Goal: Task Accomplishment & Management: Complete application form

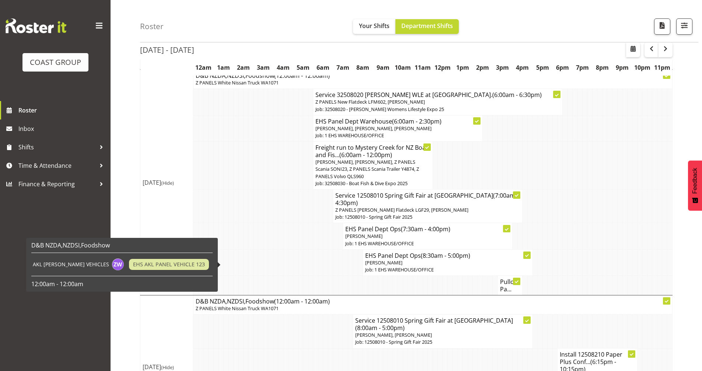
scroll to position [553, 0]
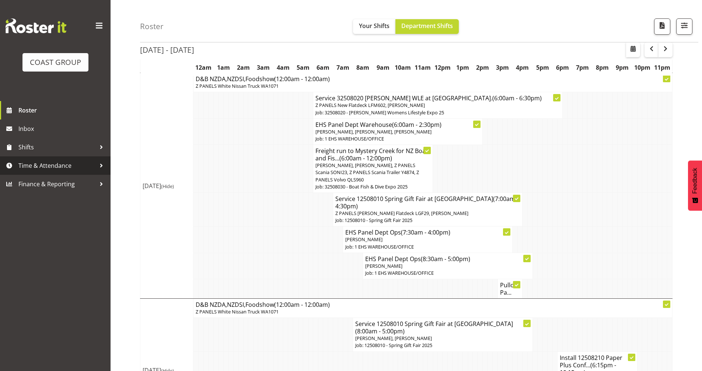
click at [59, 164] on span "Time & Attendance" at bounding box center [56, 165] width 77 height 11
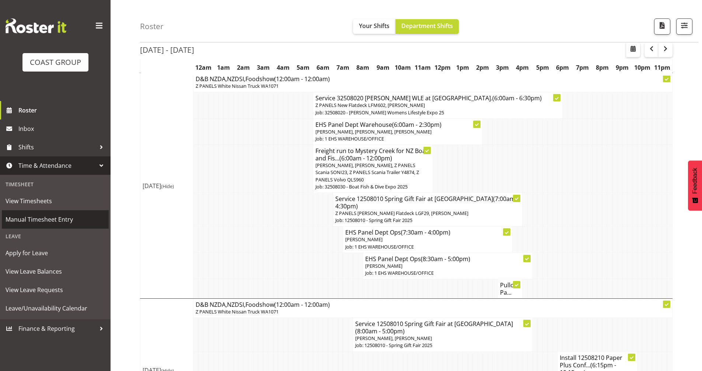
click at [69, 221] on span "Manual Timesheet Entry" at bounding box center [55, 219] width 99 height 11
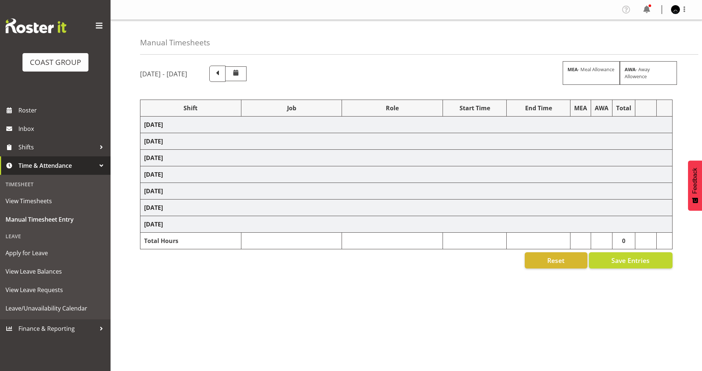
select select "78419"
select select "8514"
select select "78419"
select select "8514"
select select "78419"
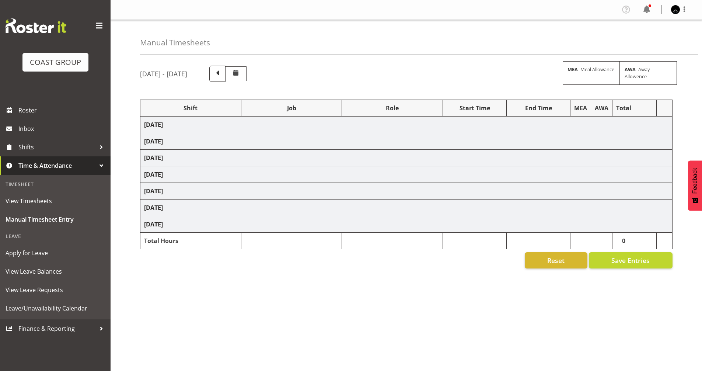
select select "8514"
select select "78419"
select select "8514"
select select "78419"
select select "8514"
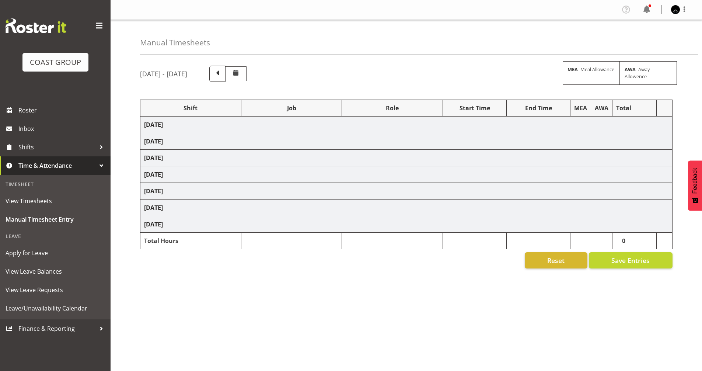
select select "78040"
select select "69"
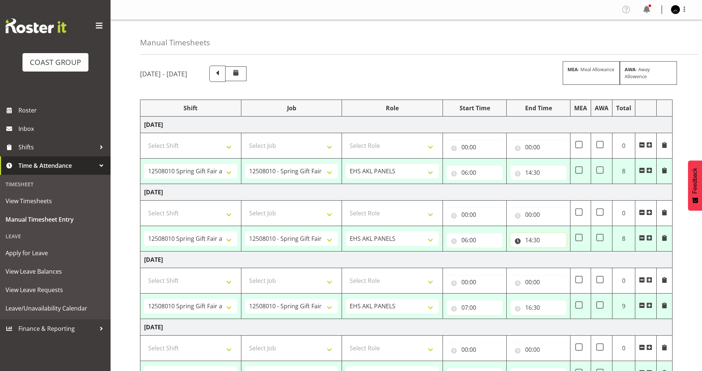
click at [530, 242] on input "14:30" at bounding box center [538, 239] width 56 height 15
click at [561, 260] on select "00 01 02 03 04 05 06 07 08 09 10 11 12 13 14 15 16 17 18 19 20 21 22 23" at bounding box center [560, 259] width 17 height 15
select select "17"
click at [552, 252] on select "00 01 02 03 04 05 06 07 08 09 10 11 12 13 14 15 16 17 18 19 20 21 22 23" at bounding box center [560, 259] width 17 height 15
type input "17:30"
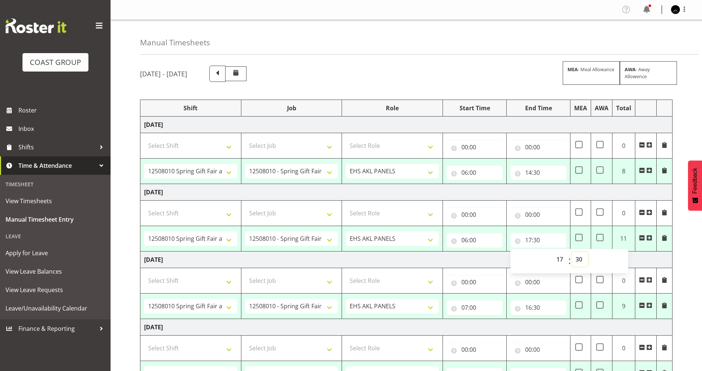
click at [582, 262] on select "00 01 02 03 04 05 06 07 08 09 10 11 12 13 14 15 16 17 18 19 20 21 22 23 24 25 2…" at bounding box center [579, 259] width 17 height 15
click at [624, 190] on td "[DATE]" at bounding box center [406, 192] width 532 height 17
click at [581, 238] on span at bounding box center [578, 237] width 7 height 7
click at [580, 238] on input "checkbox" at bounding box center [577, 237] width 5 height 5
checkbox input "true"
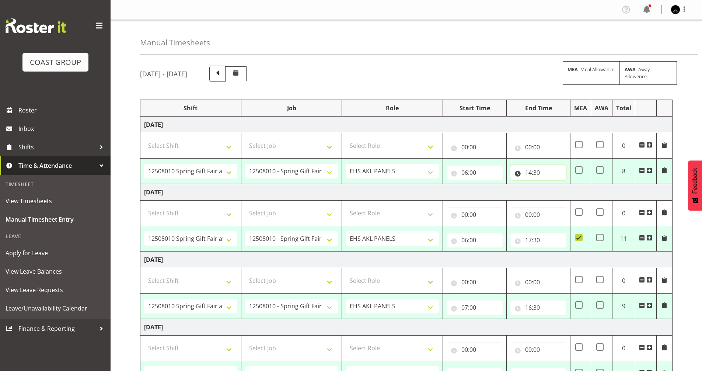
click at [532, 172] on input "14:30" at bounding box center [538, 172] width 56 height 15
click at [559, 192] on select "00 01 02 03 04 05 06 07 08 09 10 11 12 13 14 15 16 17 18 19 20 21 22 23" at bounding box center [560, 191] width 17 height 15
select select "15"
click at [552, 184] on select "00 01 02 03 04 05 06 07 08 09 10 11 12 13 14 15 16 17 18 19 20 21 22 23" at bounding box center [560, 191] width 17 height 15
type input "15:30"
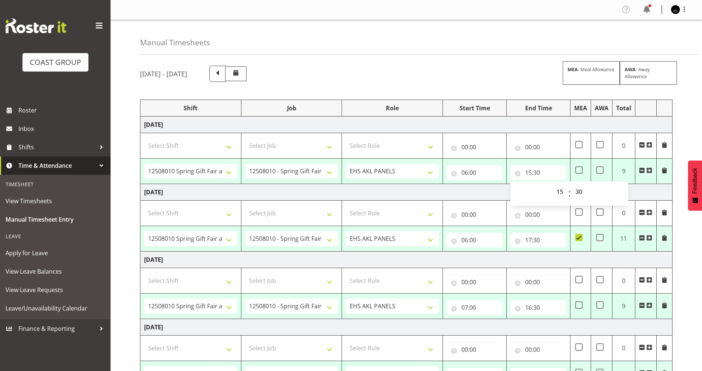
click at [666, 190] on td "[DATE]" at bounding box center [406, 192] width 532 height 17
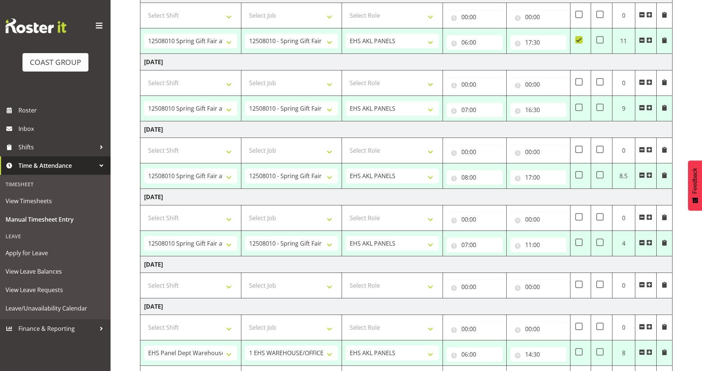
scroll to position [239, 0]
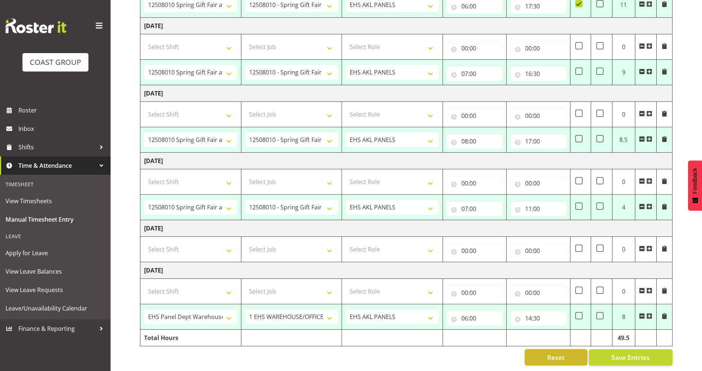
click at [567, 354] on button "Reset" at bounding box center [556, 357] width 63 height 16
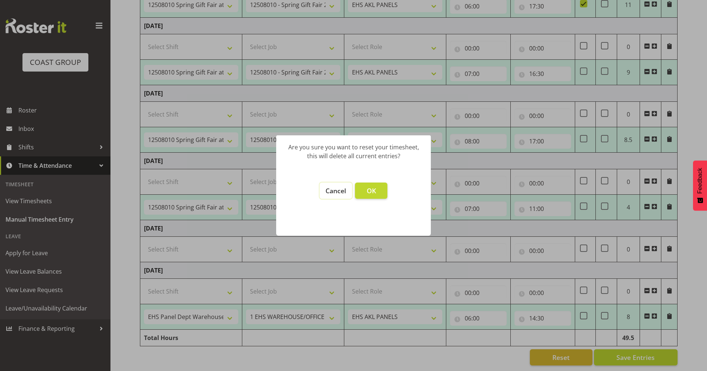
click at [347, 192] on button "Cancel" at bounding box center [336, 190] width 32 height 16
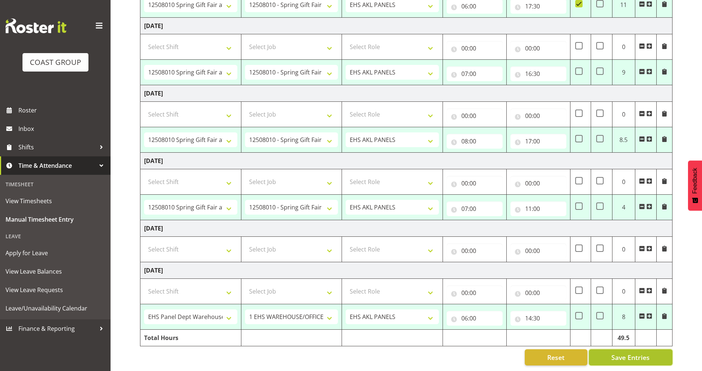
click at [642, 358] on button "Save Entries" at bounding box center [631, 357] width 84 height 16
select select "78419"
select select "8514"
type input "06:00"
type input "15:30"
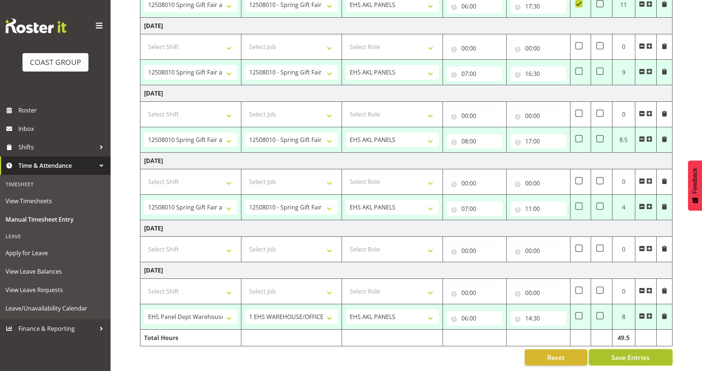
select select "78419"
select select "8514"
type input "06:00"
type input "17:30"
checkbox input "true"
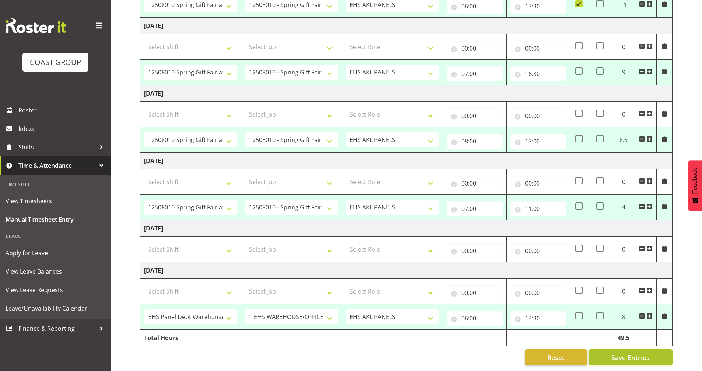
select select "78419"
select select "8514"
type input "07:00"
type input "16:30"
select select "78419"
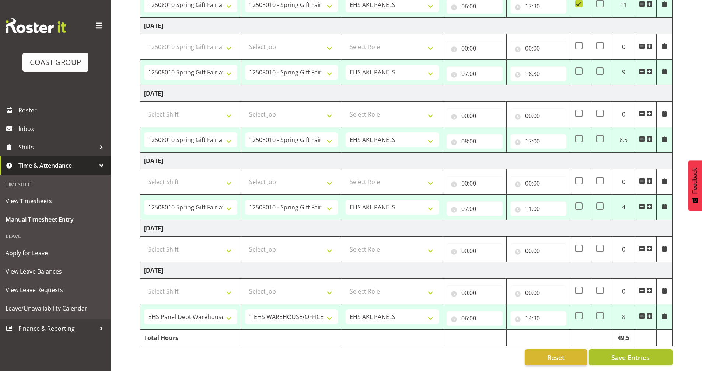
select select "8514"
type input "08:00"
type input "17:00"
select select "78419"
select select "8514"
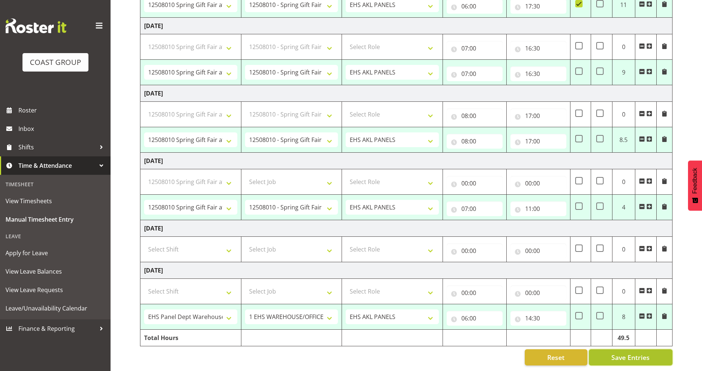
type input "07:00"
type input "11:00"
select select "78040"
select select "69"
type input "06:00"
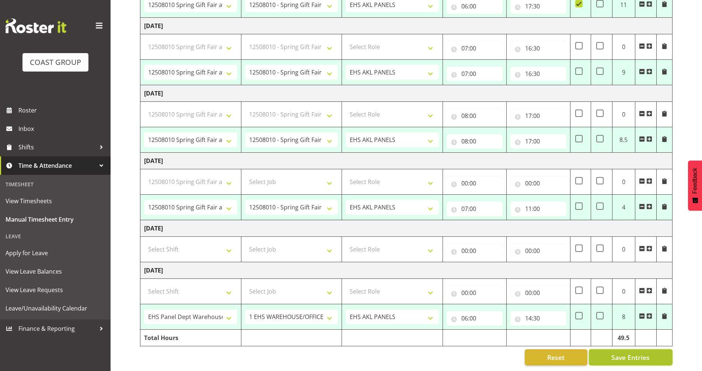
type input "14:30"
select select "78419"
select select "8514"
select select "78419"
select select "8514"
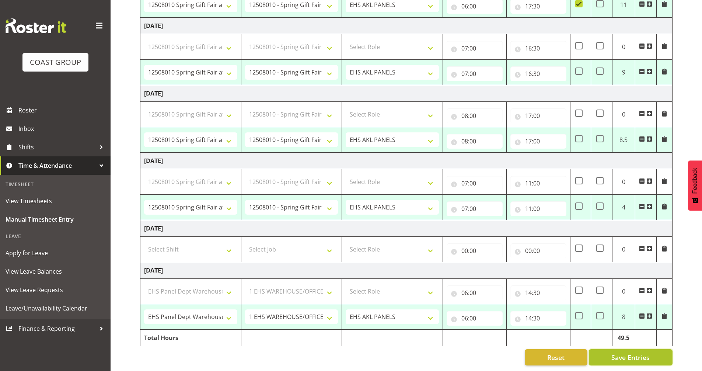
select select "78419"
select select "8514"
select select "78419"
select select "8514"
select select "78040"
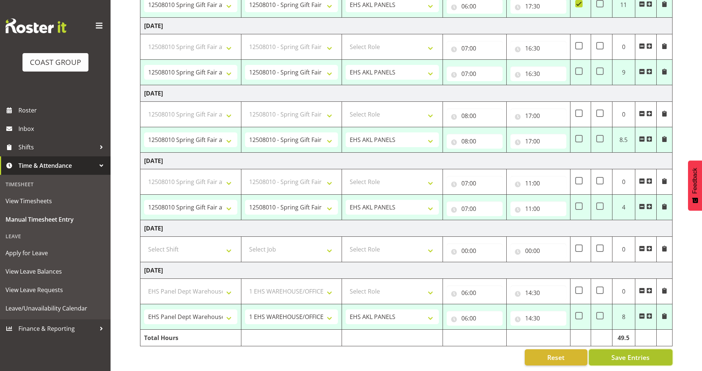
select select "69"
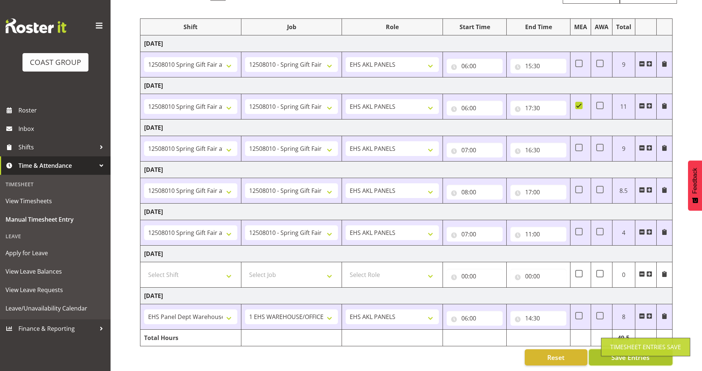
scroll to position [87, 0]
click at [228, 270] on select "Select Shift # Fieldays--Milwaukee. # Install Hutchwilco Boat Show at ASG. #AKL…" at bounding box center [190, 274] width 93 height 15
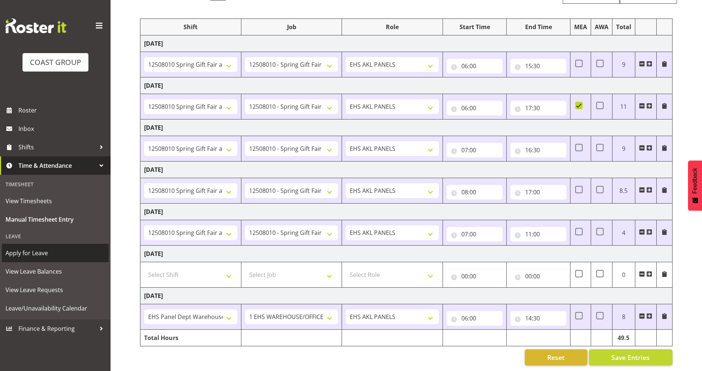
click at [43, 254] on span "Apply for Leave" at bounding box center [55, 252] width 99 height 11
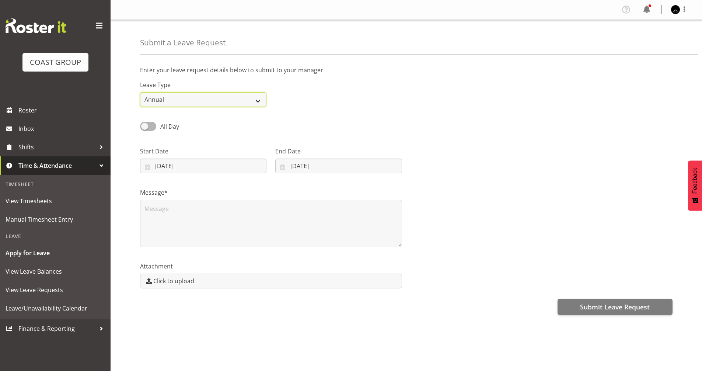
click at [179, 98] on select "Annual Sick Leave Without Pay Bereavement Domestic Violence Parental Jury Servi…" at bounding box center [203, 99] width 126 height 15
select select "Sick"
click at [140, 92] on select "Annual Sick Leave Without Pay Bereavement Domestic Violence Parental Jury Servi…" at bounding box center [203, 99] width 126 height 15
click at [159, 167] on input "21/08/2025" at bounding box center [203, 165] width 126 height 15
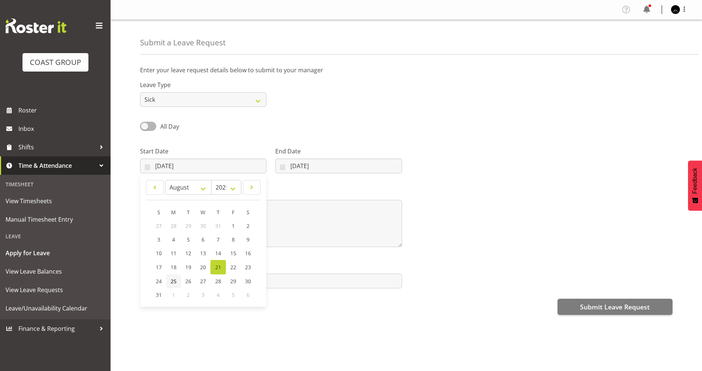
click at [173, 281] on span "25" at bounding box center [174, 280] width 6 height 7
type input "25/08/2025"
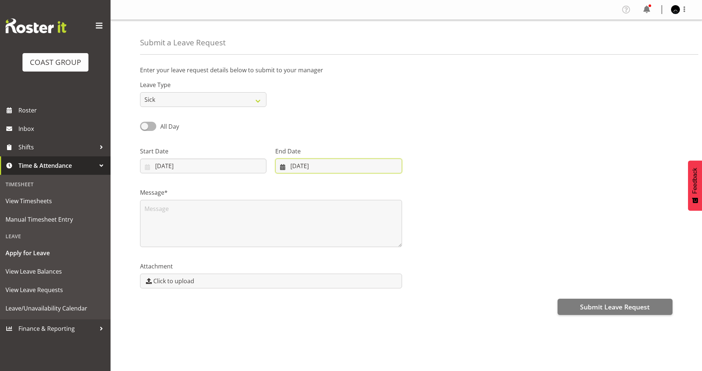
click at [294, 166] on input "21/08/2025" at bounding box center [338, 165] width 126 height 15
click at [306, 280] on span "25" at bounding box center [304, 280] width 6 height 7
type input "25/08/2025"
click at [172, 209] on textarea at bounding box center [271, 223] width 262 height 47
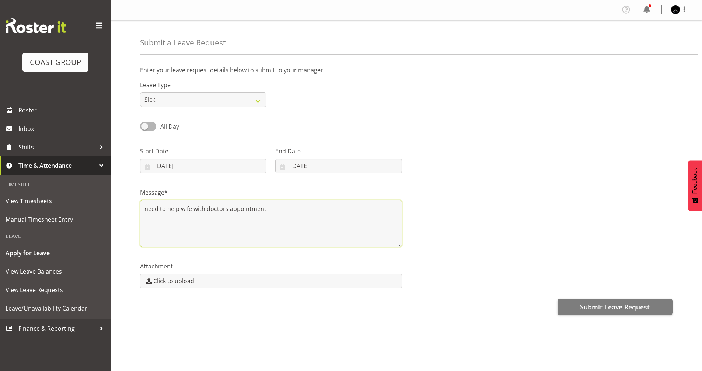
click at [267, 209] on textarea "need to help wife with doctors appointment" at bounding box center [271, 223] width 262 height 47
type textarea "need to help wife with doctors appointment she is not allowed to drive"
click at [409, 205] on div "Message* need to help wife with doctors appointment she is not allowed to drive" at bounding box center [406, 215] width 541 height 74
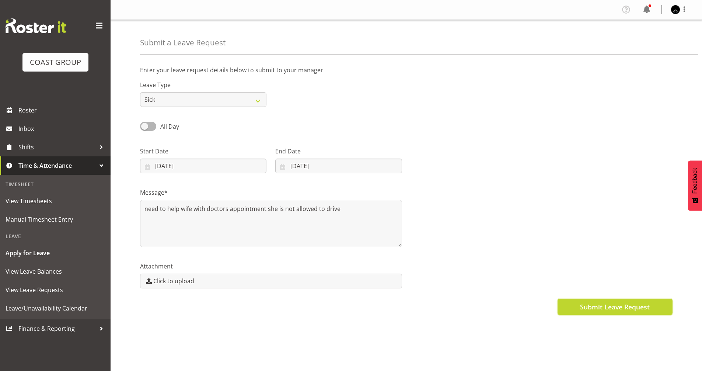
click at [628, 310] on span "Submit Leave Request" at bounding box center [615, 307] width 70 height 10
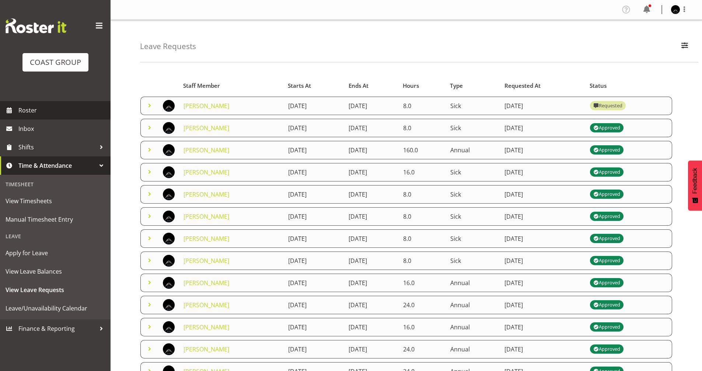
click at [23, 114] on span "Roster" at bounding box center [62, 110] width 88 height 11
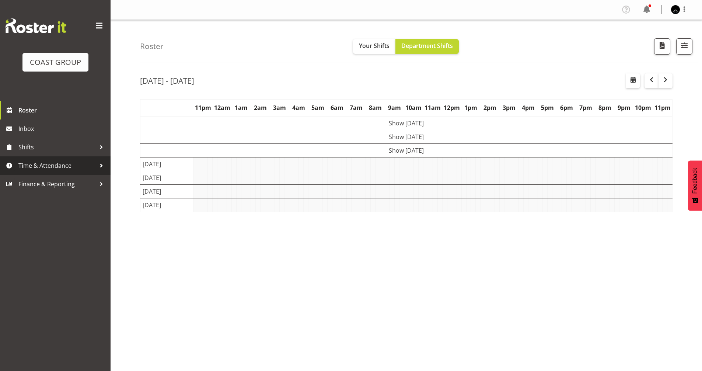
click at [43, 161] on span "Time & Attendance" at bounding box center [56, 165] width 77 height 11
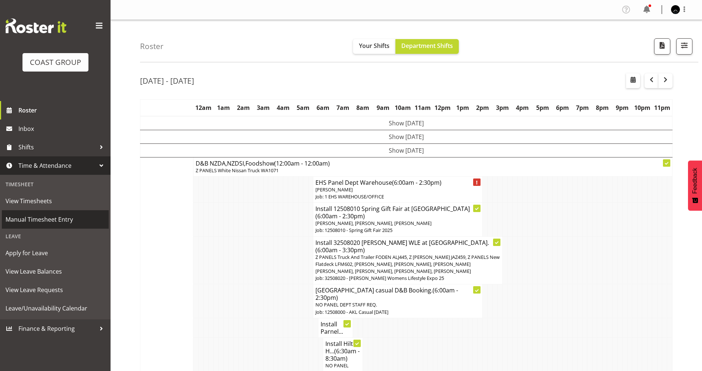
click at [49, 215] on span "Manual Timesheet Entry" at bounding box center [55, 219] width 99 height 11
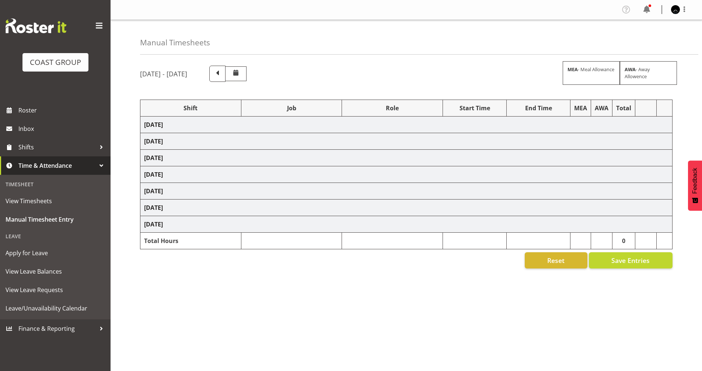
select select "78419"
select select "8514"
select select "78419"
select select "8514"
select select "78419"
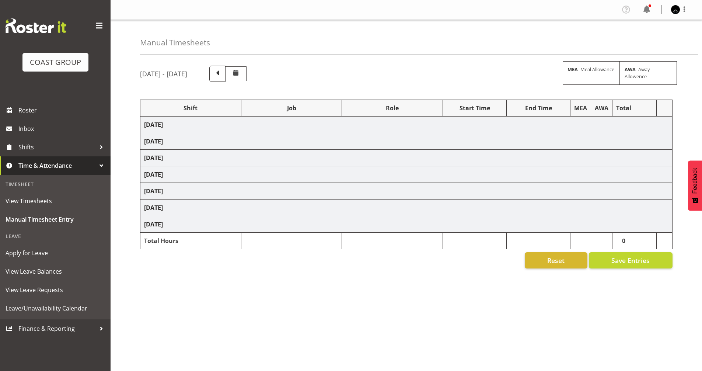
select select "8514"
select select "78419"
select select "8514"
select select "78419"
select select "8514"
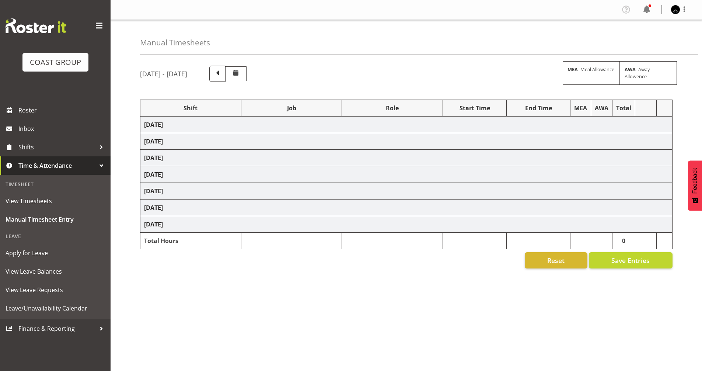
select select "78040"
select select "69"
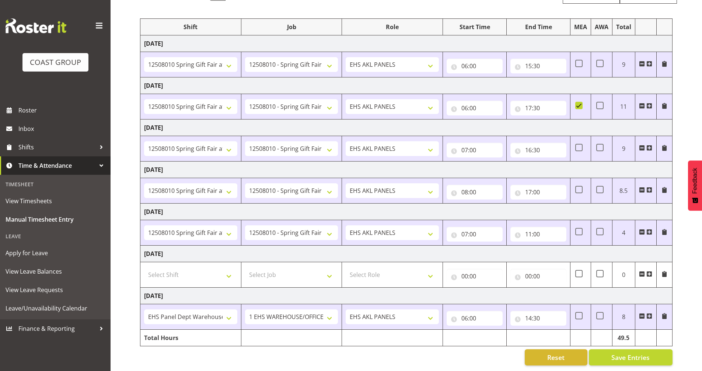
scroll to position [87, 0]
click at [529, 146] on input "16:30" at bounding box center [538, 150] width 56 height 15
click at [562, 165] on select "00 01 02 03 04 05 06 07 08 09 10 11 12 13 14 15 16 17 18 19 20 21 22 23" at bounding box center [560, 169] width 17 height 15
select select "17"
click at [552, 162] on select "00 01 02 03 04 05 06 07 08 09 10 11 12 13 14 15 16 17 18 19 20 21 22 23" at bounding box center [560, 169] width 17 height 15
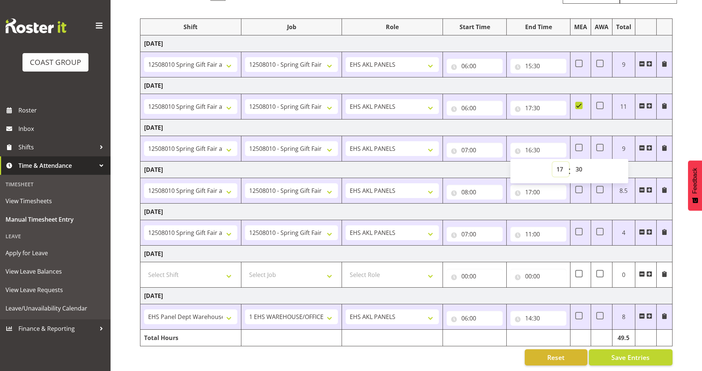
type input "17:30"
click at [646, 155] on td at bounding box center [645, 148] width 21 height 25
click at [463, 143] on input "07:00" at bounding box center [474, 150] width 56 height 15
click at [498, 164] on select "00 01 02 03 04 05 06 07 08 09 10 11 12 13 14 15 16 17 18 19 20 21 22 23" at bounding box center [496, 169] width 17 height 15
select select "6"
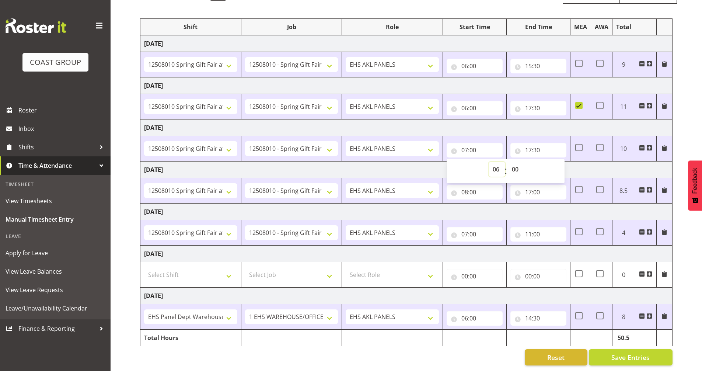
click at [488, 162] on select "00 01 02 03 04 05 06 07 08 09 10 11 12 13 14 15 16 17 18 19 20 21 22 23" at bounding box center [496, 169] width 17 height 15
type input "06:00"
click at [579, 163] on td "[DATE]" at bounding box center [406, 169] width 532 height 17
click at [638, 354] on span "Save Entries" at bounding box center [630, 357] width 38 height 10
click at [636, 352] on span "Save Entries" at bounding box center [630, 357] width 38 height 10
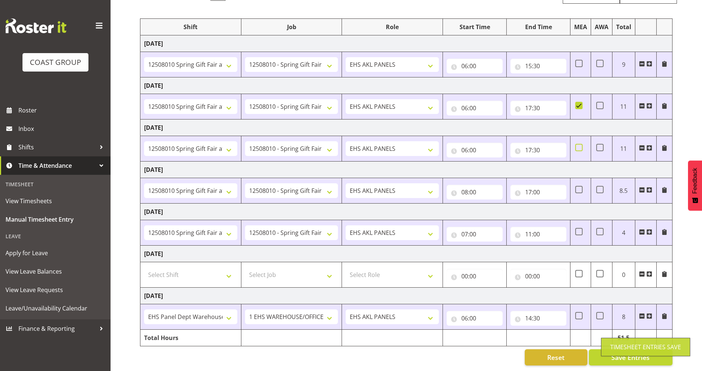
click at [579, 144] on span at bounding box center [578, 147] width 7 height 7
click at [579, 145] on input "checkbox" at bounding box center [577, 147] width 5 height 5
checkbox input "true"
